Goal: Task Accomplishment & Management: Use online tool/utility

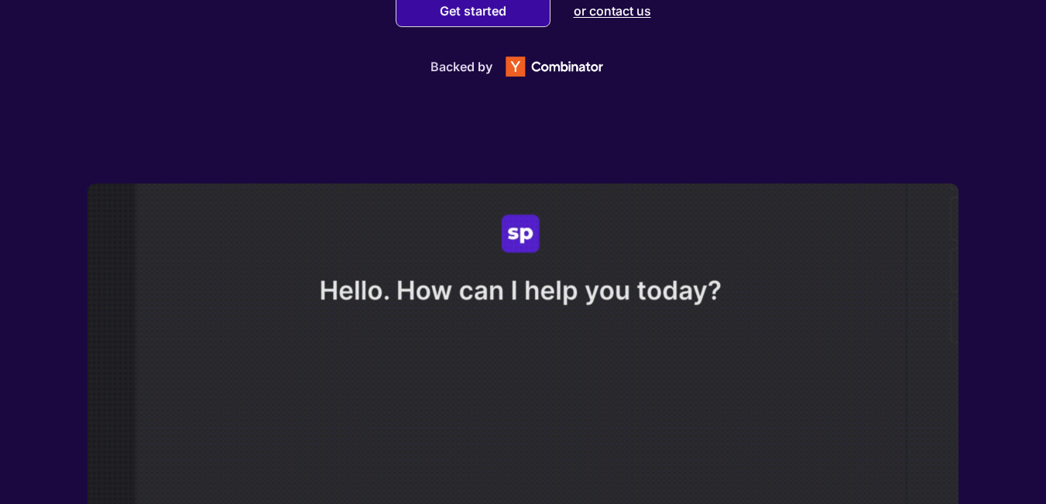
scroll to position [77, 0]
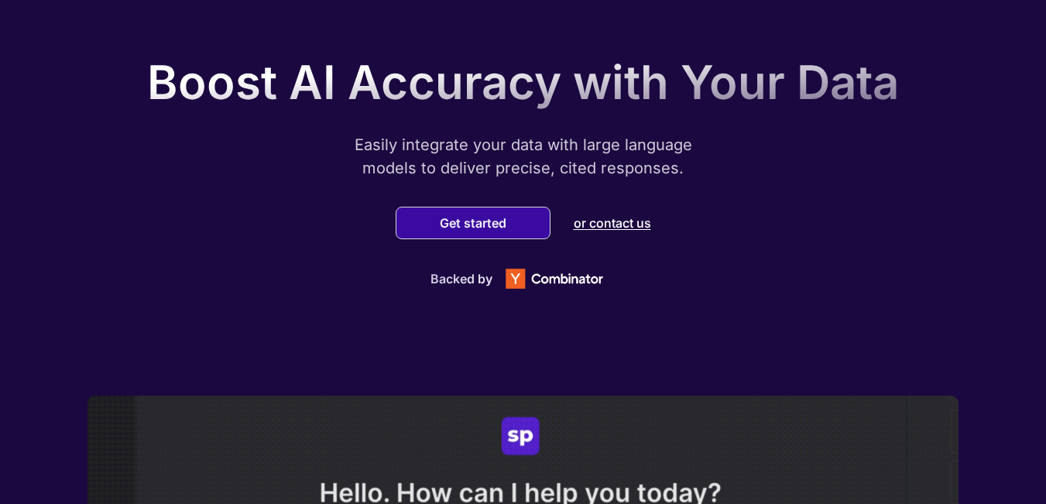
click at [471, 237] on div "Get started" at bounding box center [473, 223] width 155 height 33
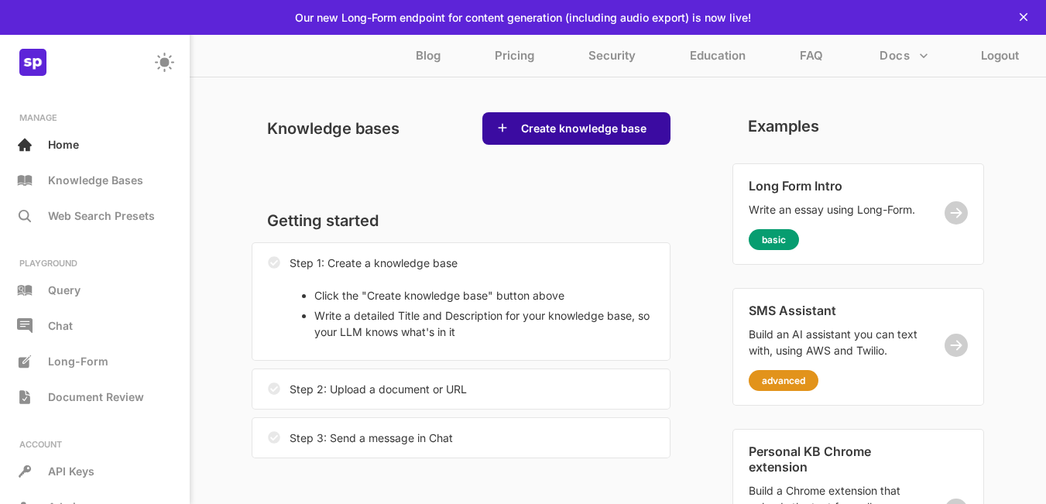
click at [557, 132] on button "Create knowledge base" at bounding box center [583, 128] width 135 height 15
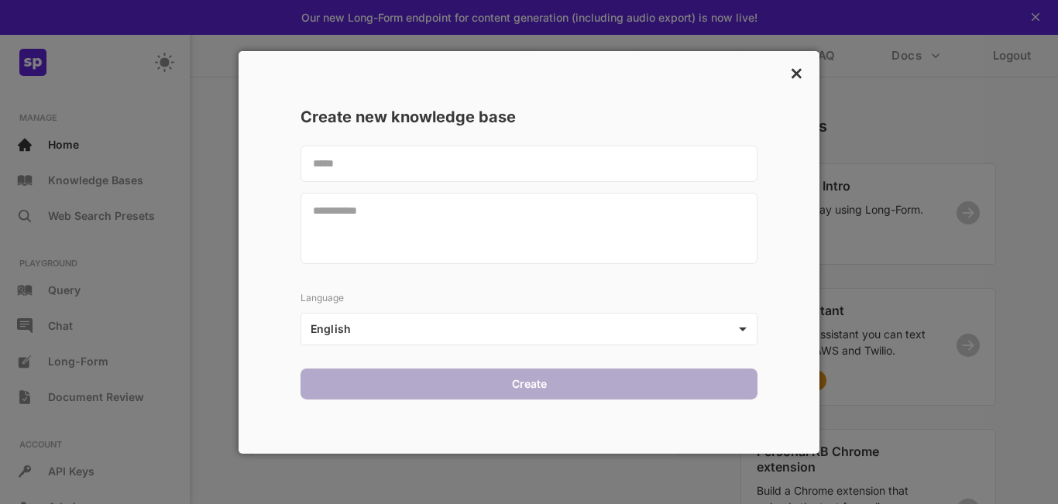
click at [793, 70] on p "×" at bounding box center [796, 71] width 15 height 26
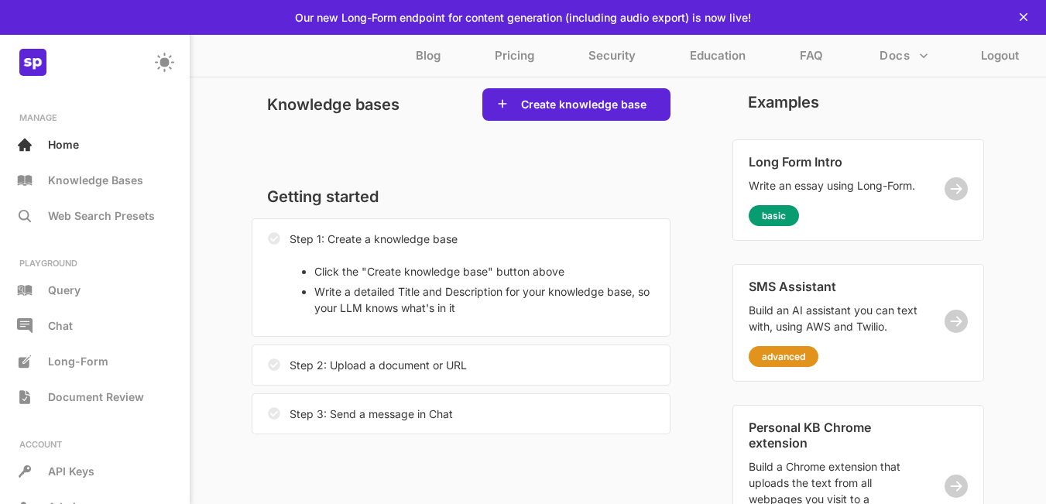
scroll to position [153, 0]
